Goal: Navigation & Orientation: Go to known website

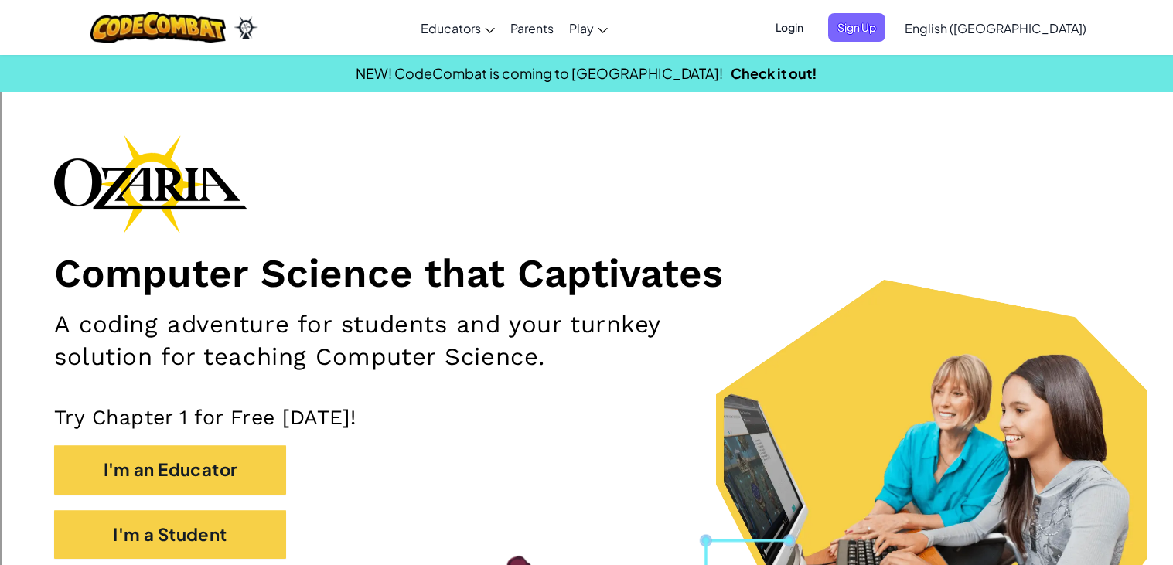
click at [1040, 36] on link "English ([GEOGRAPHIC_DATA])" at bounding box center [995, 28] width 197 height 42
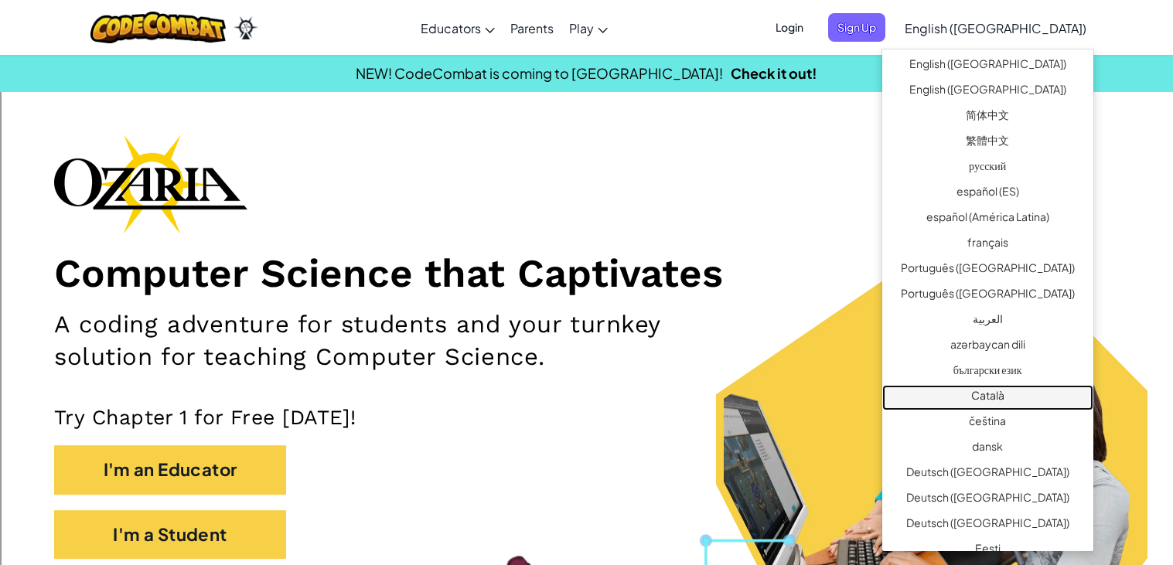
click at [999, 391] on link "Català" at bounding box center [988, 398] width 211 height 26
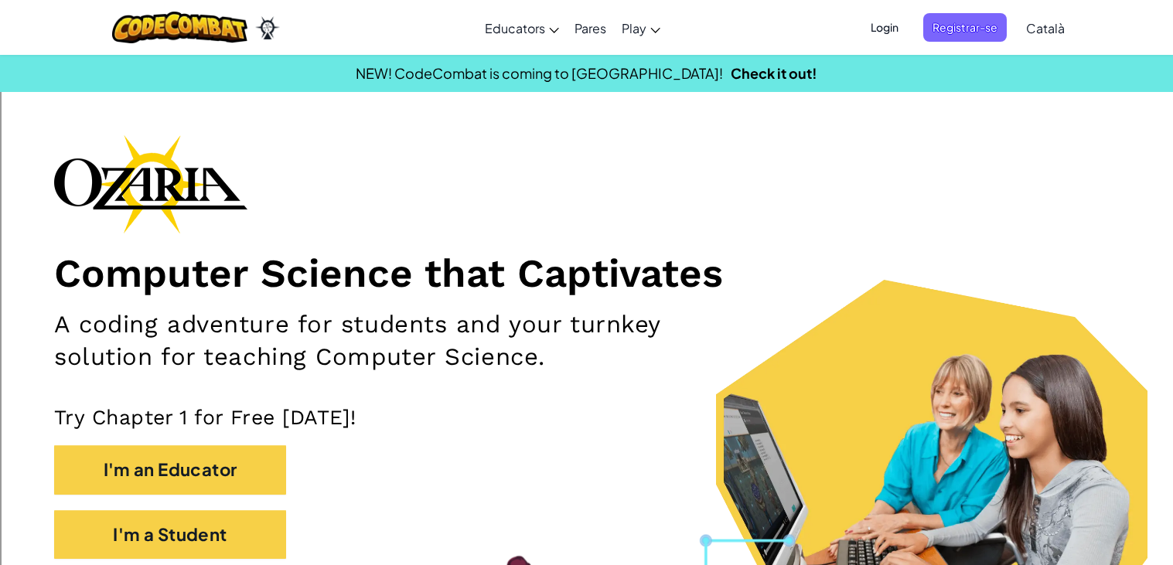
click at [1043, 28] on span "Català" at bounding box center [1045, 28] width 39 height 16
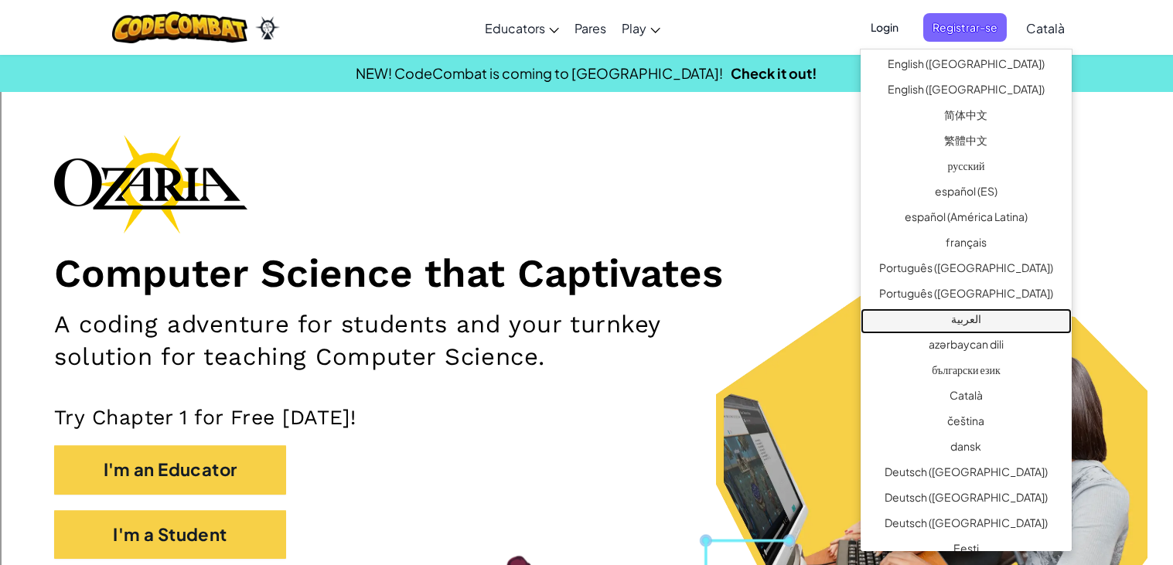
click at [1002, 323] on link "العربية" at bounding box center [966, 322] width 211 height 26
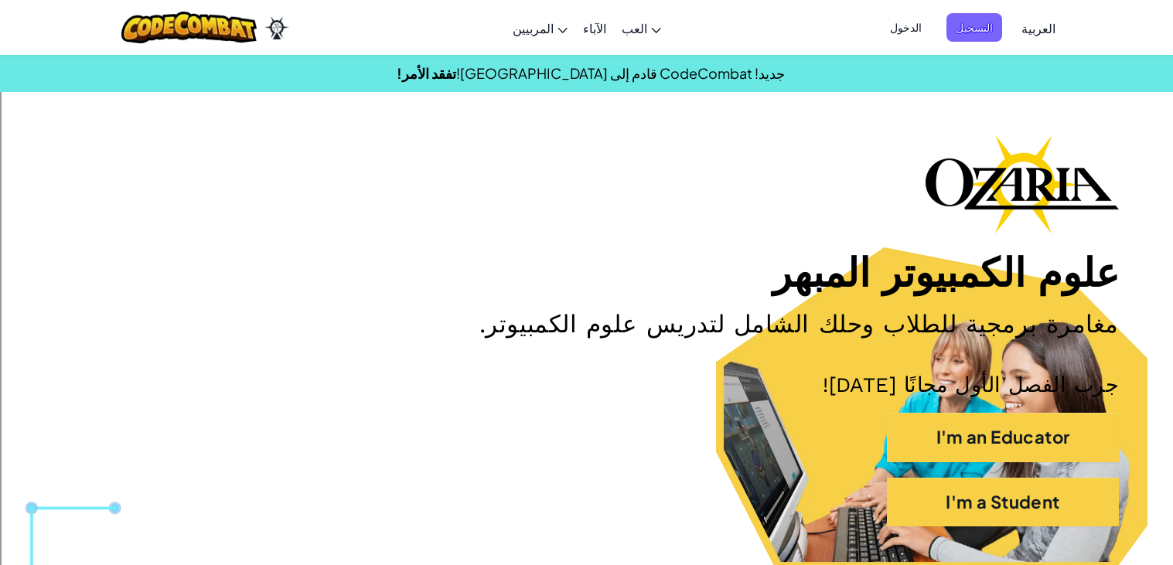
click at [1040, 36] on link "العربية" at bounding box center [1039, 28] width 50 height 42
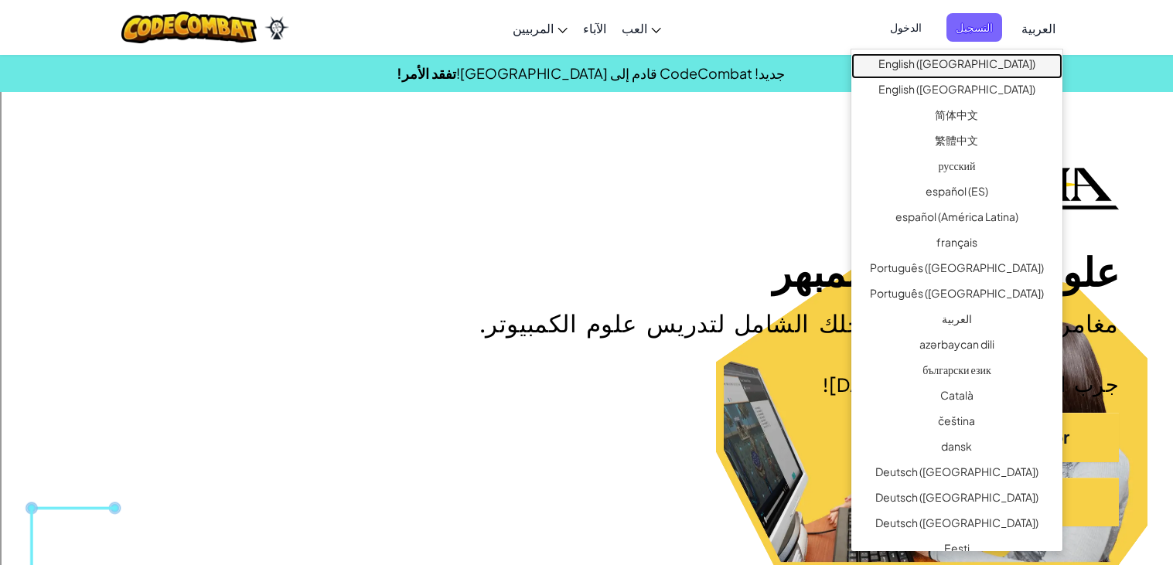
click at [1007, 66] on link "English ([GEOGRAPHIC_DATA])" at bounding box center [957, 66] width 211 height 26
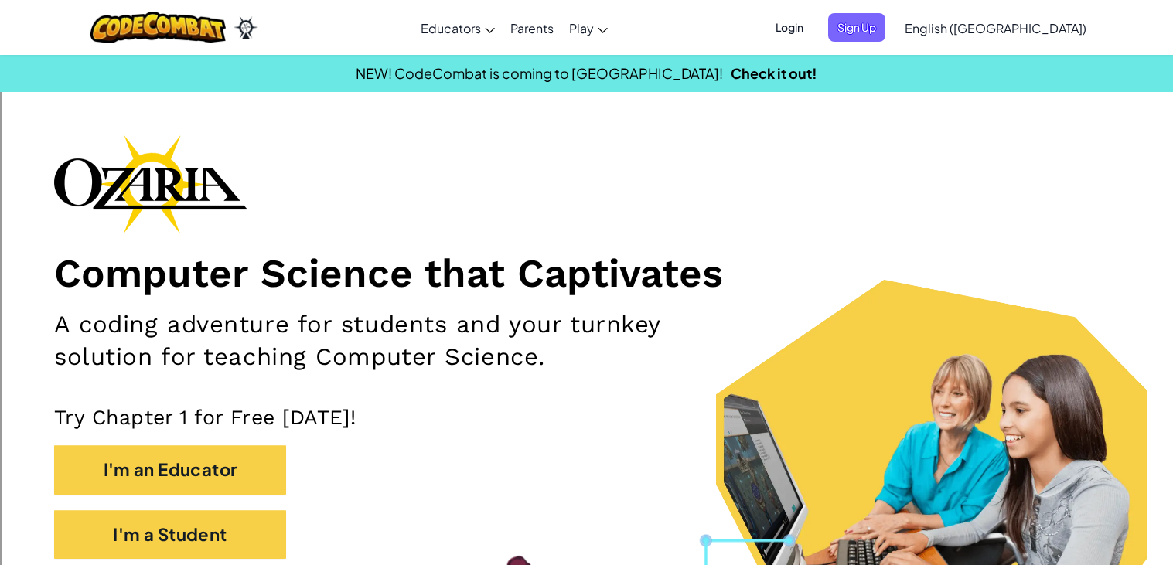
click at [813, 25] on span "Login" at bounding box center [790, 27] width 46 height 29
